Goal: Find specific page/section: Find specific page/section

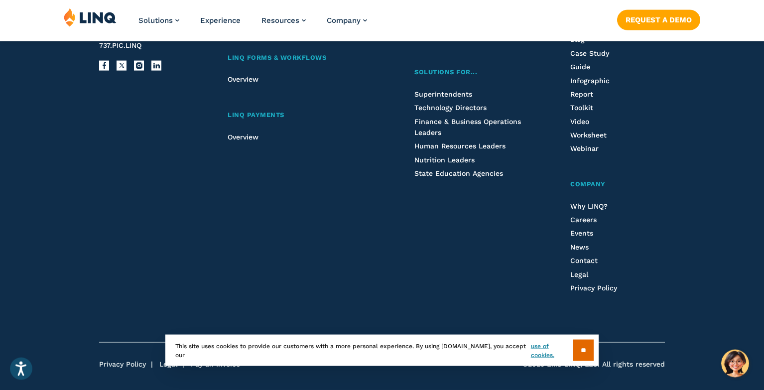
scroll to position [2674, 0]
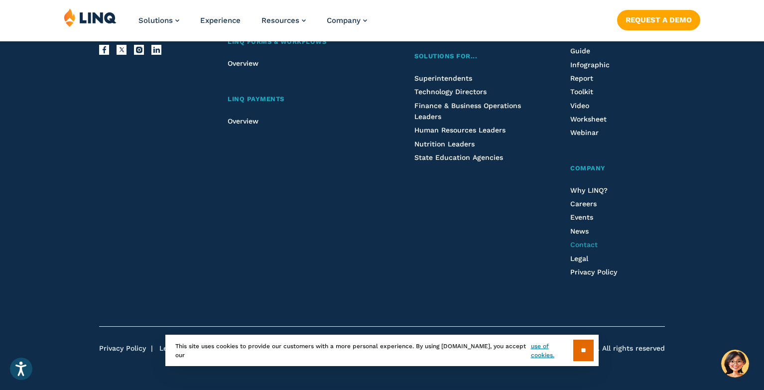
click at [577, 243] on span "Contact" at bounding box center [583, 244] width 27 height 8
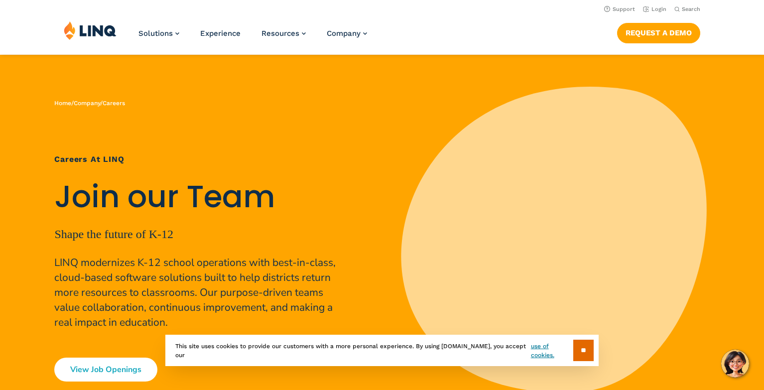
scroll to position [141, 0]
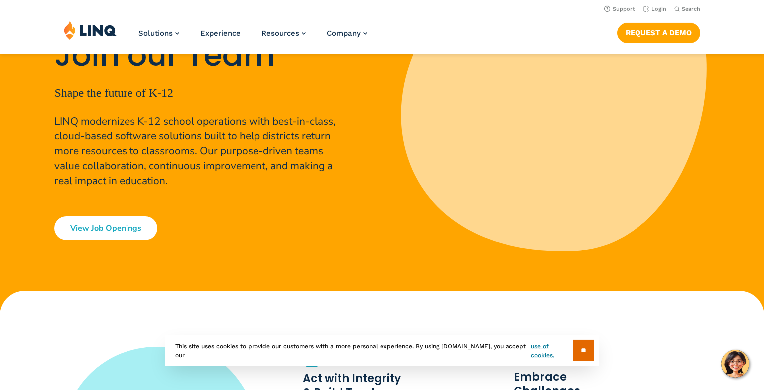
click at [98, 225] on link "View Job Openings" at bounding box center [105, 228] width 103 height 24
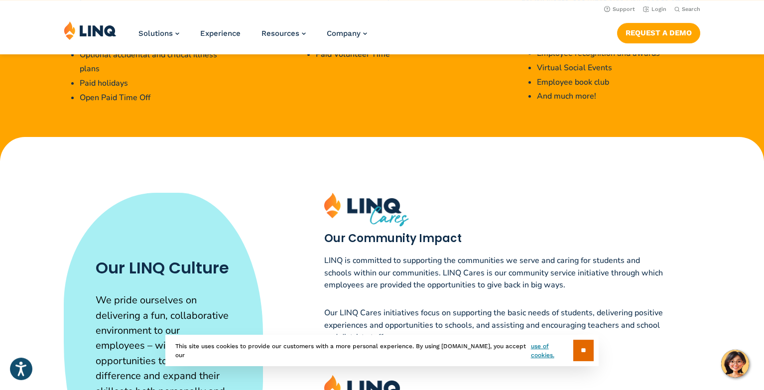
scroll to position [2087, 0]
